Goal: Transaction & Acquisition: Download file/media

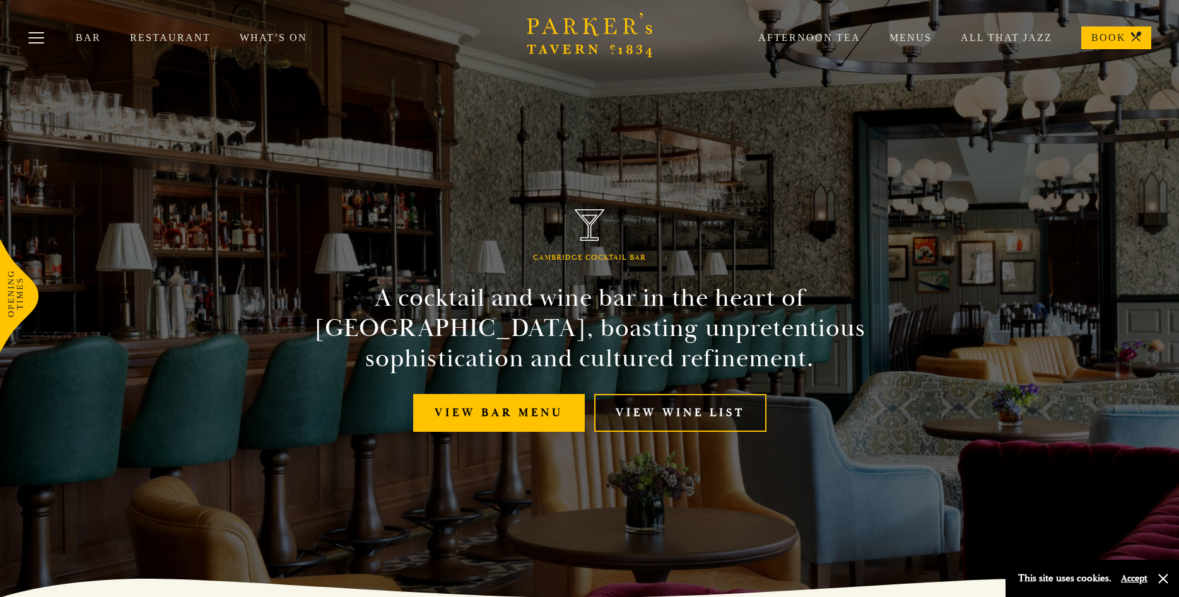
click at [644, 410] on link "View Wine List" at bounding box center [680, 413] width 172 height 38
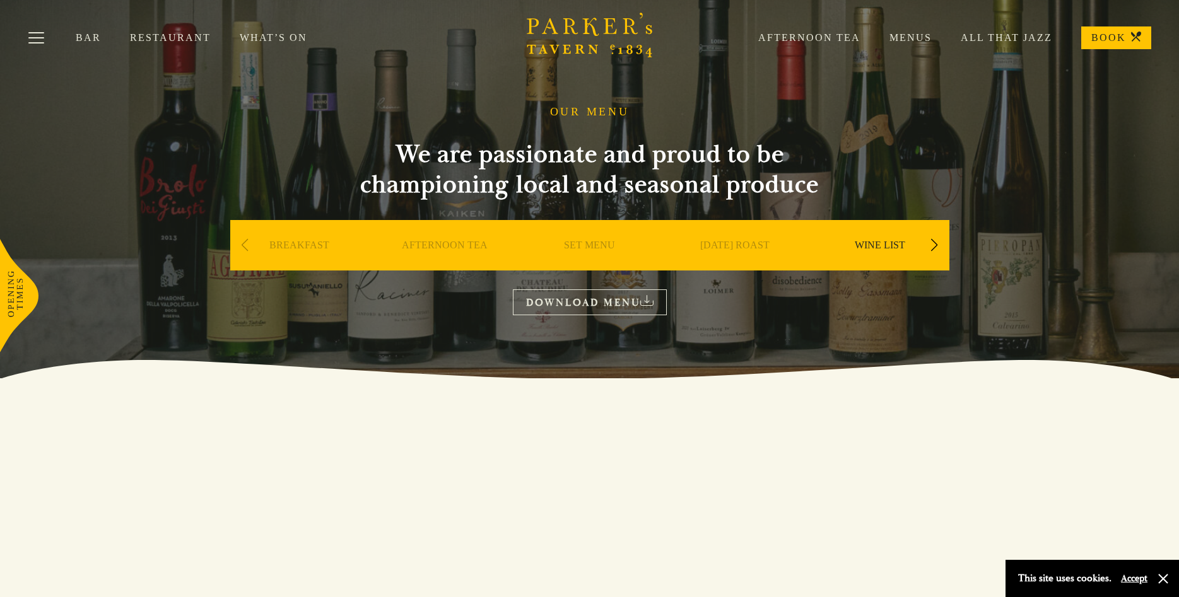
click at [559, 301] on link "DOWNLOAD MENU" at bounding box center [590, 302] width 154 height 26
